Goal: Check status: Check status

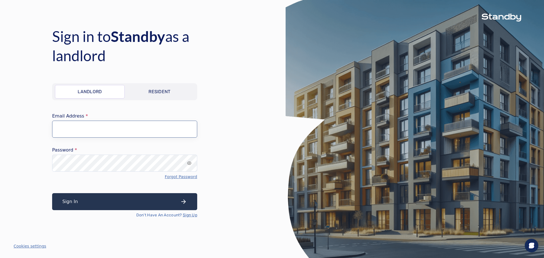
type input "**********"
click at [95, 202] on button "Sign In" at bounding box center [124, 201] width 145 height 17
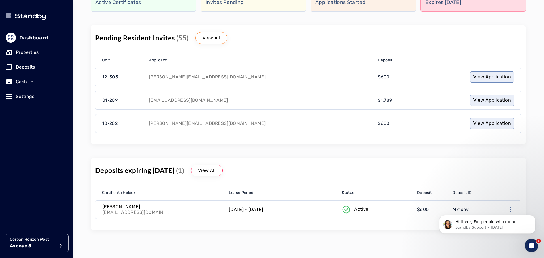
scroll to position [54, 0]
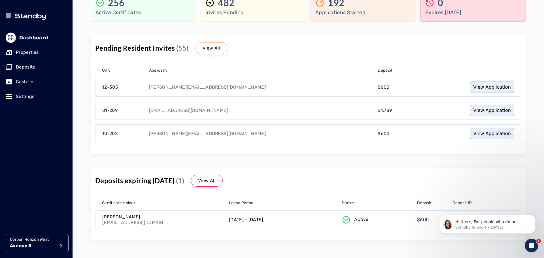
click at [210, 48] on p "View All" at bounding box center [212, 48] width 18 height 7
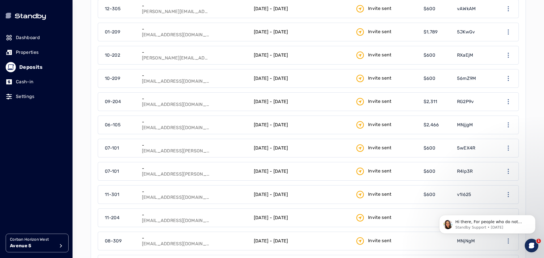
scroll to position [38, 0]
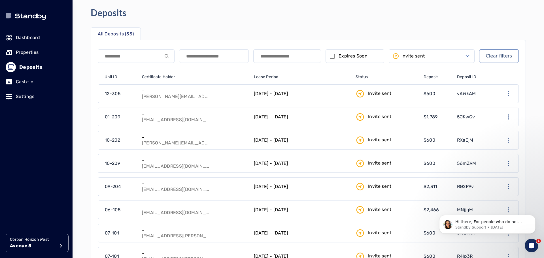
click at [430, 58] on button "Invite sent" at bounding box center [432, 56] width 86 height 14
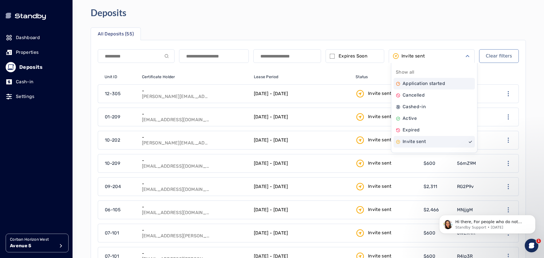
click at [410, 85] on p "Application started" at bounding box center [424, 83] width 43 height 7
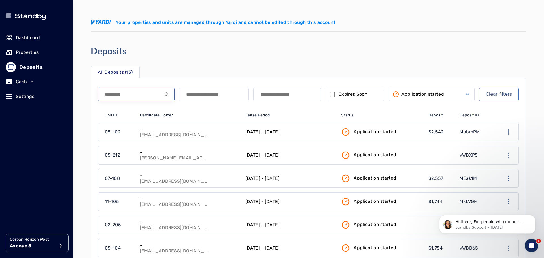
click at [137, 91] on input at bounding box center [136, 95] width 77 height 14
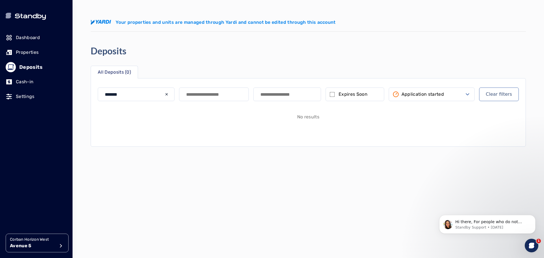
click at [455, 101] on button "Application started" at bounding box center [432, 95] width 86 height 14
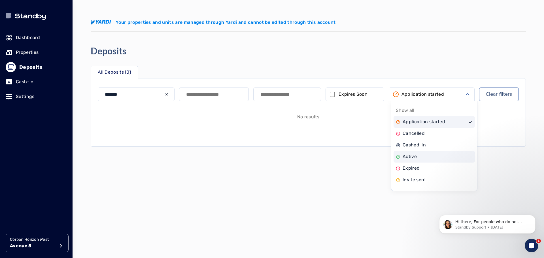
click at [424, 160] on div "Active" at bounding box center [434, 157] width 81 height 12
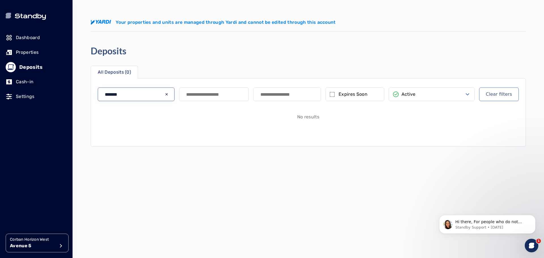
click at [130, 94] on input "*******" at bounding box center [136, 95] width 77 height 14
type input "*******"
click at [412, 90] on button "Active" at bounding box center [432, 95] width 86 height 14
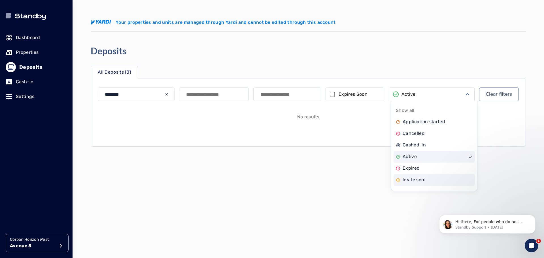
click at [419, 176] on div "Invite sent" at bounding box center [434, 180] width 81 height 12
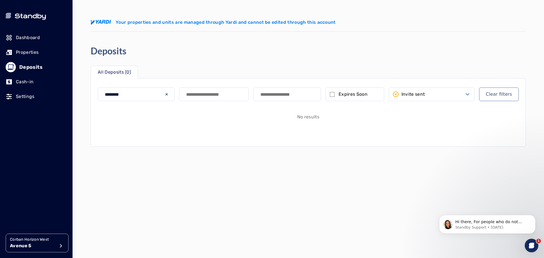
click at [425, 94] on p "Invite sent" at bounding box center [414, 94] width 24 height 7
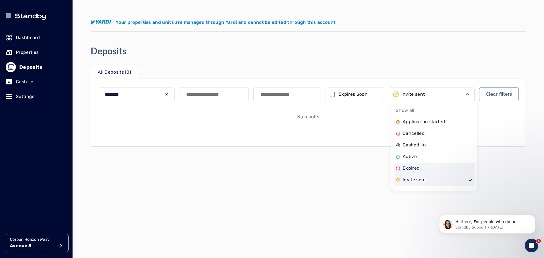
click at [426, 172] on div "Expired" at bounding box center [434, 169] width 81 height 12
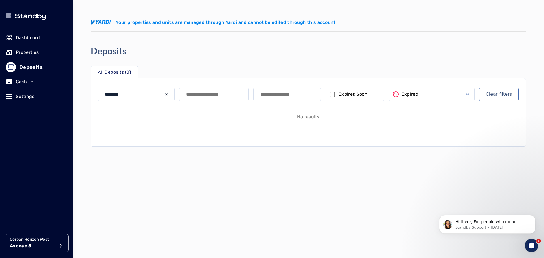
click at [421, 94] on button "Expired" at bounding box center [432, 95] width 86 height 14
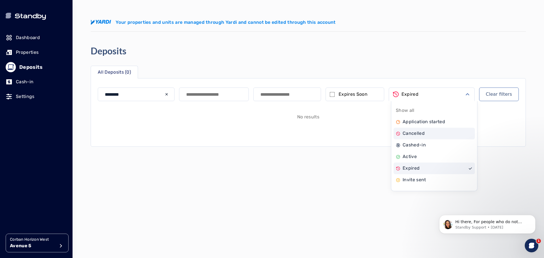
click at [423, 134] on p "Cancelled" at bounding box center [414, 133] width 22 height 7
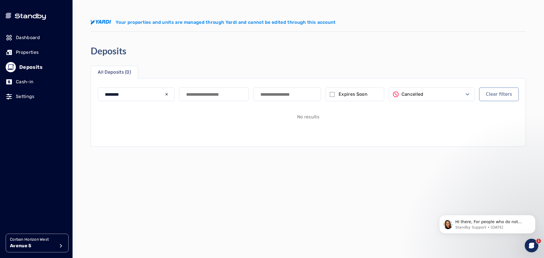
click at [430, 96] on button "Cancelled" at bounding box center [432, 95] width 86 height 14
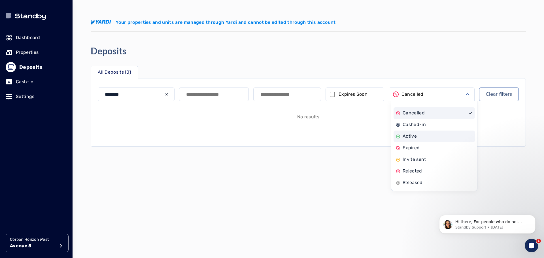
scroll to position [45, 0]
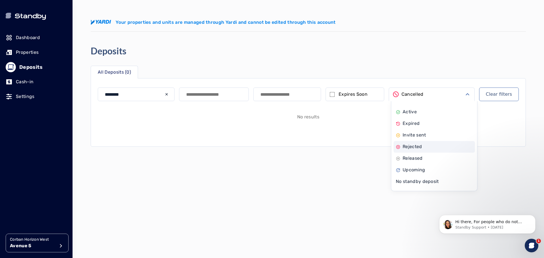
click at [425, 149] on div "Rejected" at bounding box center [434, 147] width 81 height 12
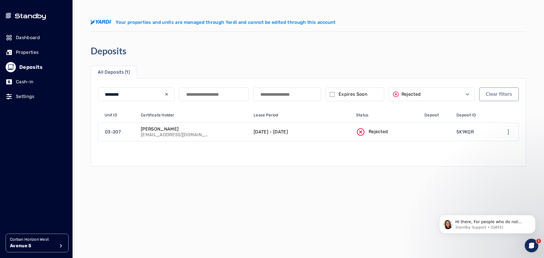
click at [397, 130] on link "Rejected" at bounding box center [387, 132] width 68 height 18
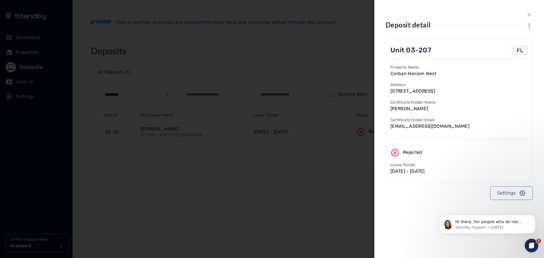
click at [309, 189] on div at bounding box center [272, 129] width 544 height 258
